Goal: Task Accomplishment & Management: Use online tool/utility

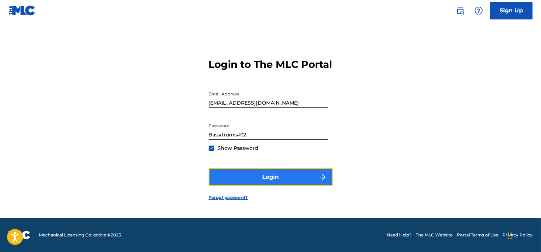
click at [268, 180] on button "Login" at bounding box center [271, 177] width 124 height 18
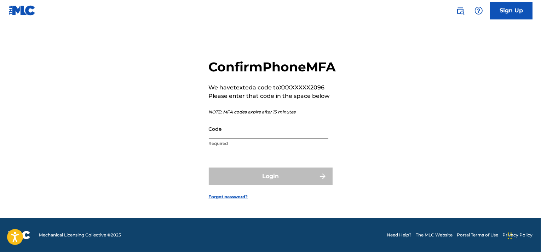
click at [226, 139] on input "Code" at bounding box center [269, 129] width 120 height 20
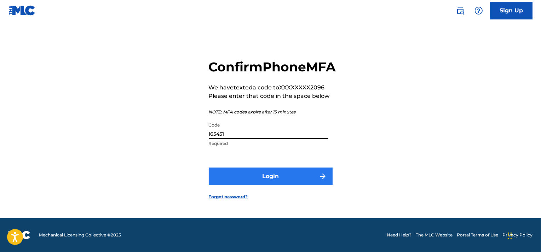
type input "165451"
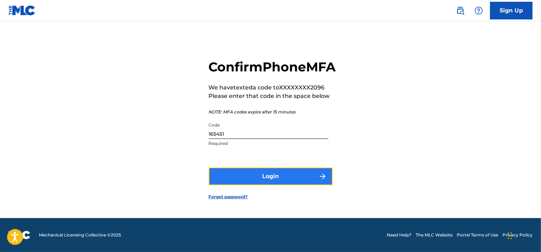
click at [252, 185] on button "Login" at bounding box center [271, 177] width 124 height 18
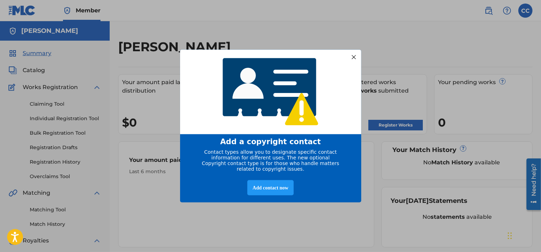
click at [354, 57] on div at bounding box center [353, 56] width 9 height 9
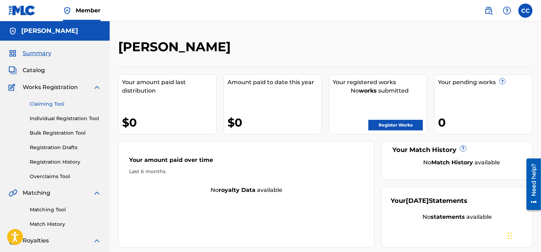
click at [48, 104] on link "Claiming Tool" at bounding box center [65, 104] width 71 height 7
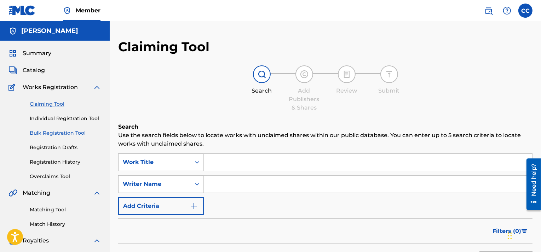
click at [75, 134] on link "Bulk Registration Tool" at bounding box center [65, 133] width 71 height 7
